Goal: Task Accomplishment & Management: Use online tool/utility

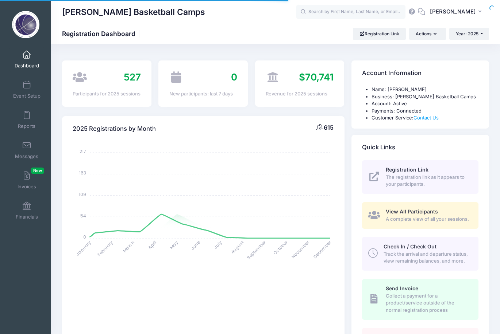
select select
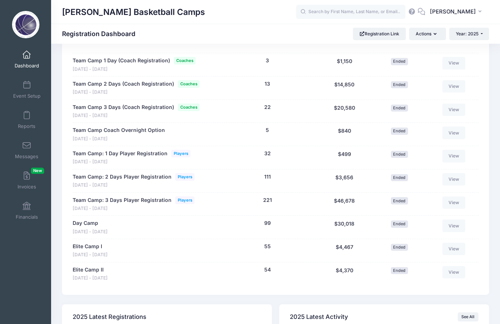
scroll to position [372, 0]
click at [27, 115] on span at bounding box center [27, 116] width 0 height 8
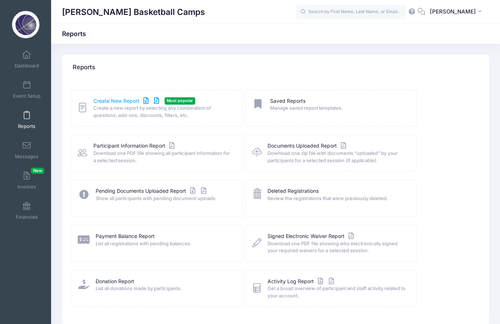
click at [122, 104] on link "Create New Report" at bounding box center [127, 101] width 68 height 8
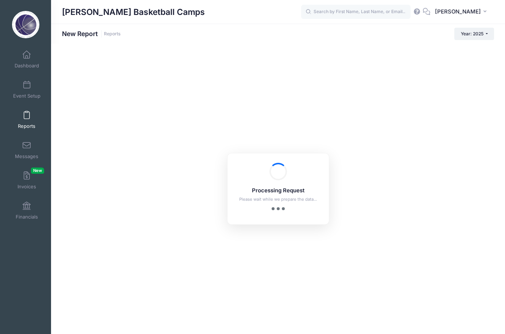
checkbox input "true"
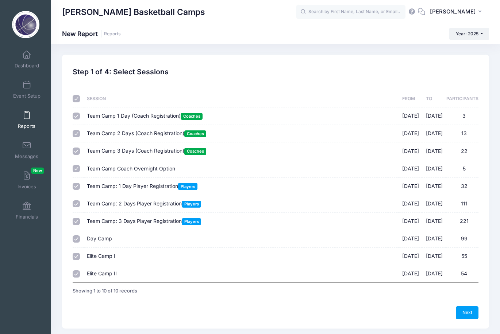
click at [76, 100] on input "checkbox" at bounding box center [76, 98] width 7 height 7
checkbox input "false"
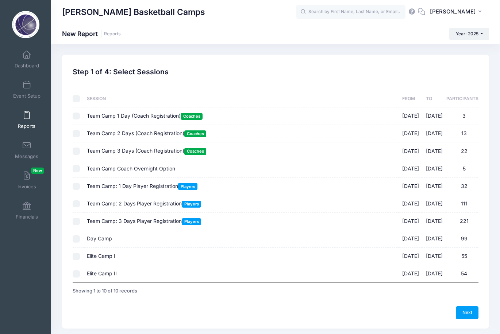
checkbox input "false"
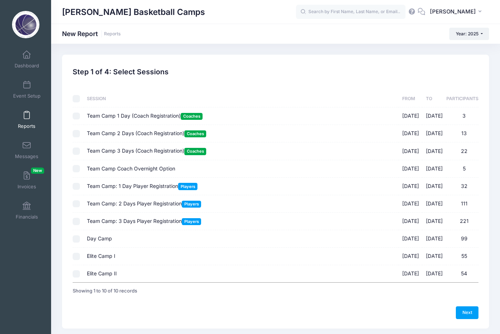
checkbox input "false"
click at [115, 184] on span "Team Camp: 1 Day Player Registration Players" at bounding box center [142, 186] width 110 height 6
click at [80, 184] on input "Team Camp: 1 Day Player Registration Players 06/20/2025 - 06/20/2025 32" at bounding box center [76, 186] width 7 height 7
click at [115, 184] on span "Team Camp: 1 Day Player Registration Players" at bounding box center [142, 186] width 110 height 6
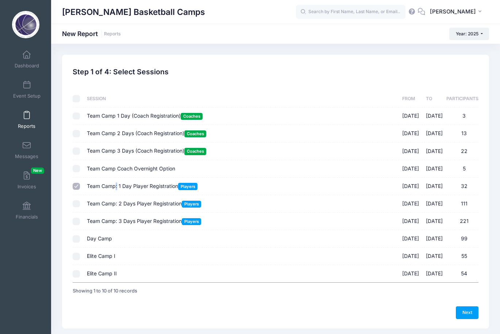
click at [80, 184] on input "Team Camp: 1 Day Player Registration Players 06/20/2025 - 06/20/2025 32" at bounding box center [76, 186] width 7 height 7
checkbox input "false"
click at [107, 205] on span "Team Camp: 2 Days Player Registration Players" at bounding box center [144, 204] width 114 height 6
click at [80, 205] on input "Team Camp: 2 Days Player Registration Players 06/20/2025 - 06/21/2025 111" at bounding box center [76, 204] width 7 height 7
checkbox input "true"
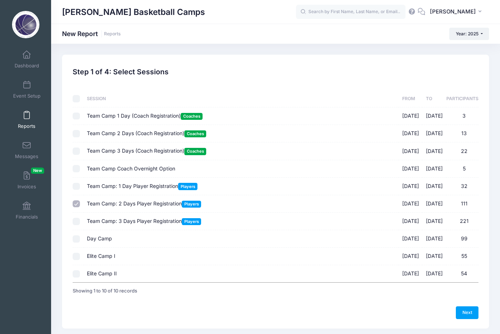
click at [106, 212] on td "Team Camp: 2 Days Player Registration Players 06/20/2025 - 06/21/2025 111" at bounding box center [240, 204] width 315 height 18
click at [106, 222] on span "Team Camp: 3 Days Player Registration Players" at bounding box center [144, 221] width 114 height 6
click at [80, 222] on input "Team Camp: 3 Days Player Registration Players 06/20/2025 - 06/22/2025 221" at bounding box center [76, 221] width 7 height 7
checkbox input "true"
click at [468, 318] on div "Previous Next Step 1 of 4: Select Sessions 1 Select Sessions 2 Select Informati…" at bounding box center [275, 192] width 427 height 274
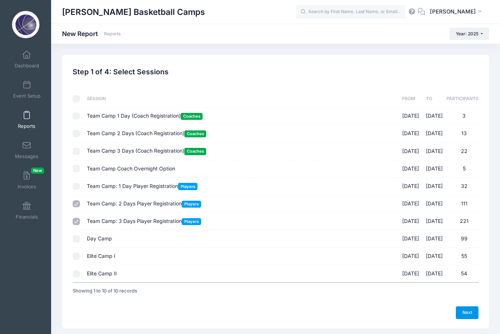
click at [466, 311] on link "Next" at bounding box center [466, 313] width 23 height 12
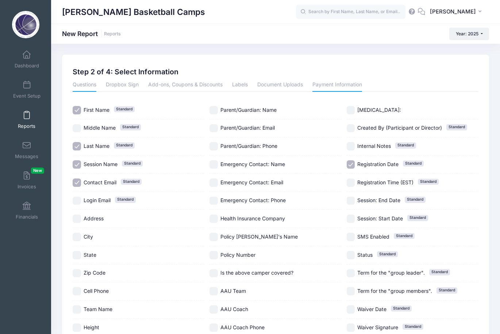
click at [331, 83] on link "Payment Information" at bounding box center [337, 85] width 50 height 13
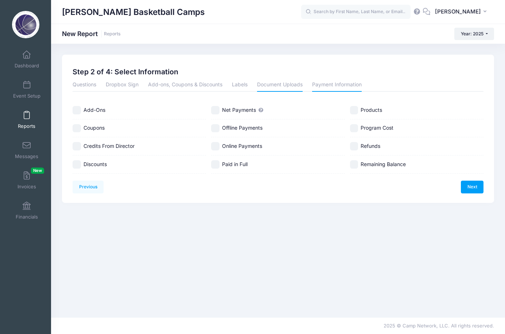
click at [277, 82] on link "Document Uploads" at bounding box center [280, 85] width 46 height 13
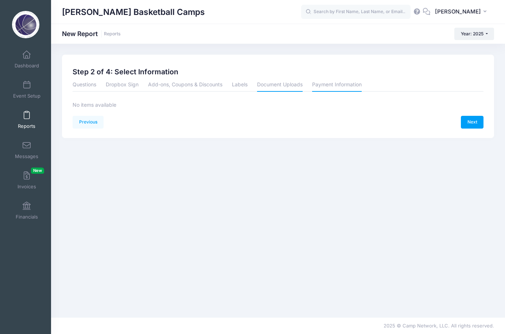
click at [335, 86] on link "Payment Information" at bounding box center [337, 85] width 50 height 13
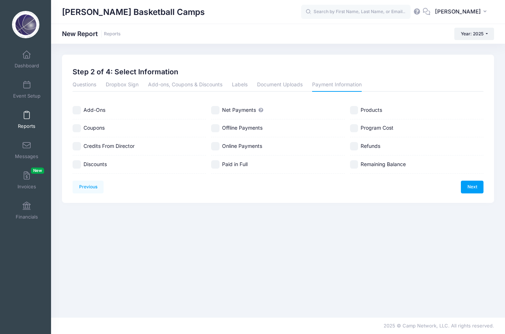
click at [78, 110] on input "Add-Ons" at bounding box center [77, 110] width 8 height 8
checkbox input "true"
click at [465, 188] on link "Next" at bounding box center [472, 187] width 23 height 12
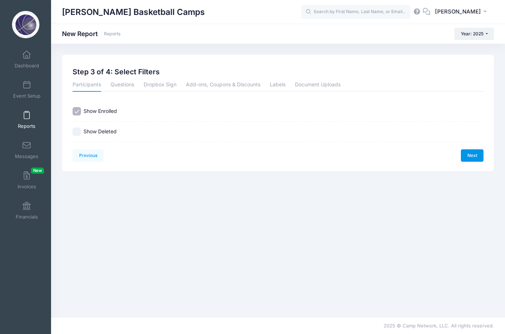
click at [467, 152] on link "Next" at bounding box center [472, 155] width 23 height 12
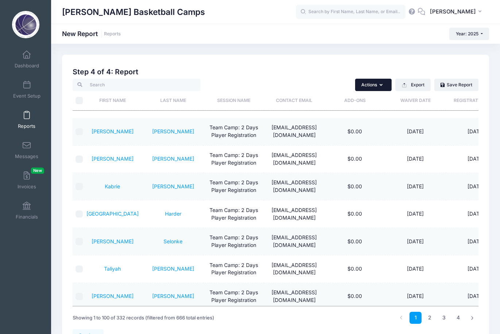
click at [377, 88] on button "Actions" at bounding box center [373, 85] width 36 height 12
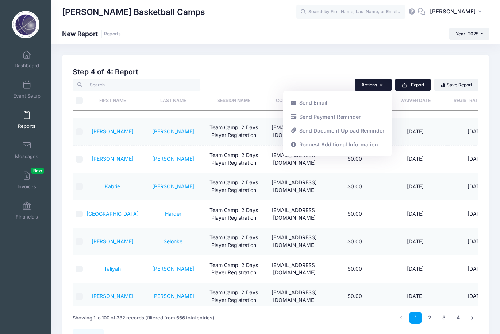
click at [407, 91] on button "Export" at bounding box center [412, 85] width 35 height 12
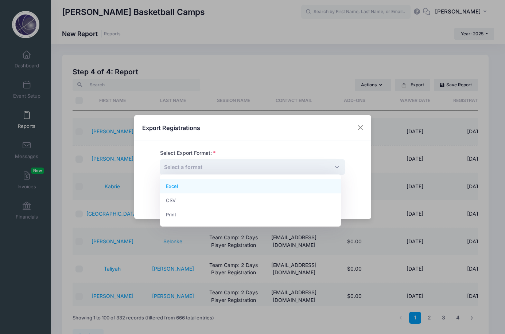
click at [283, 162] on span "Select a format" at bounding box center [252, 167] width 185 height 16
select select "excel"
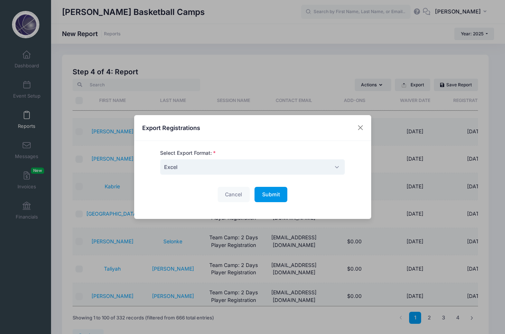
click at [273, 195] on span "Submit" at bounding box center [271, 194] width 18 height 6
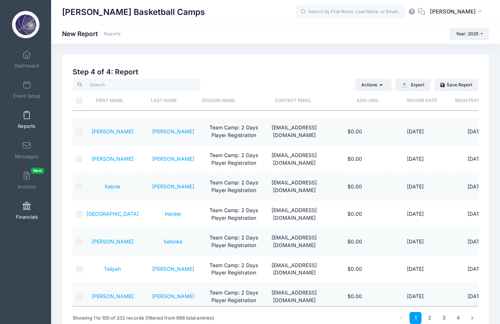
click at [27, 209] on span at bounding box center [27, 206] width 0 height 8
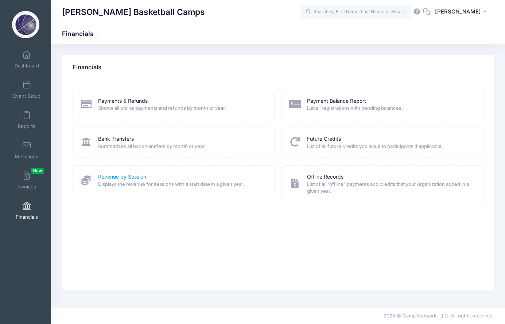
click at [107, 175] on link "Revenue by Session" at bounding box center [122, 177] width 48 height 8
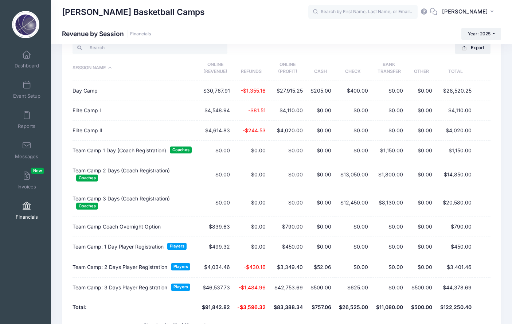
scroll to position [53, 0]
click at [26, 50] on link "Dashboard" at bounding box center [26, 60] width 35 height 26
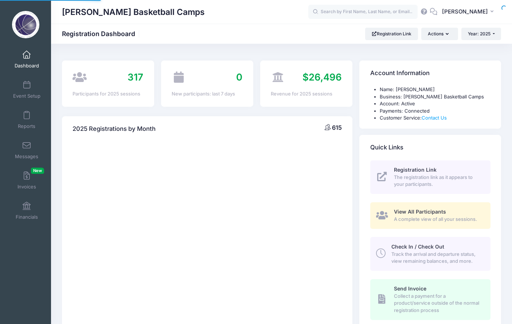
select select
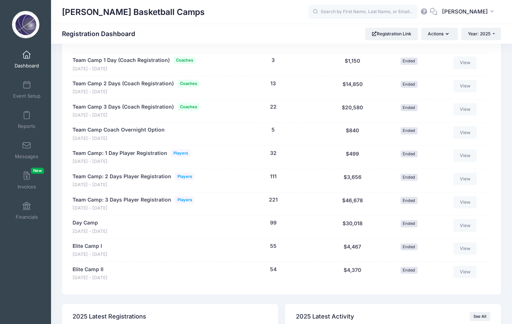
scroll to position [369, 0]
